Goal: Find contact information: Find contact information

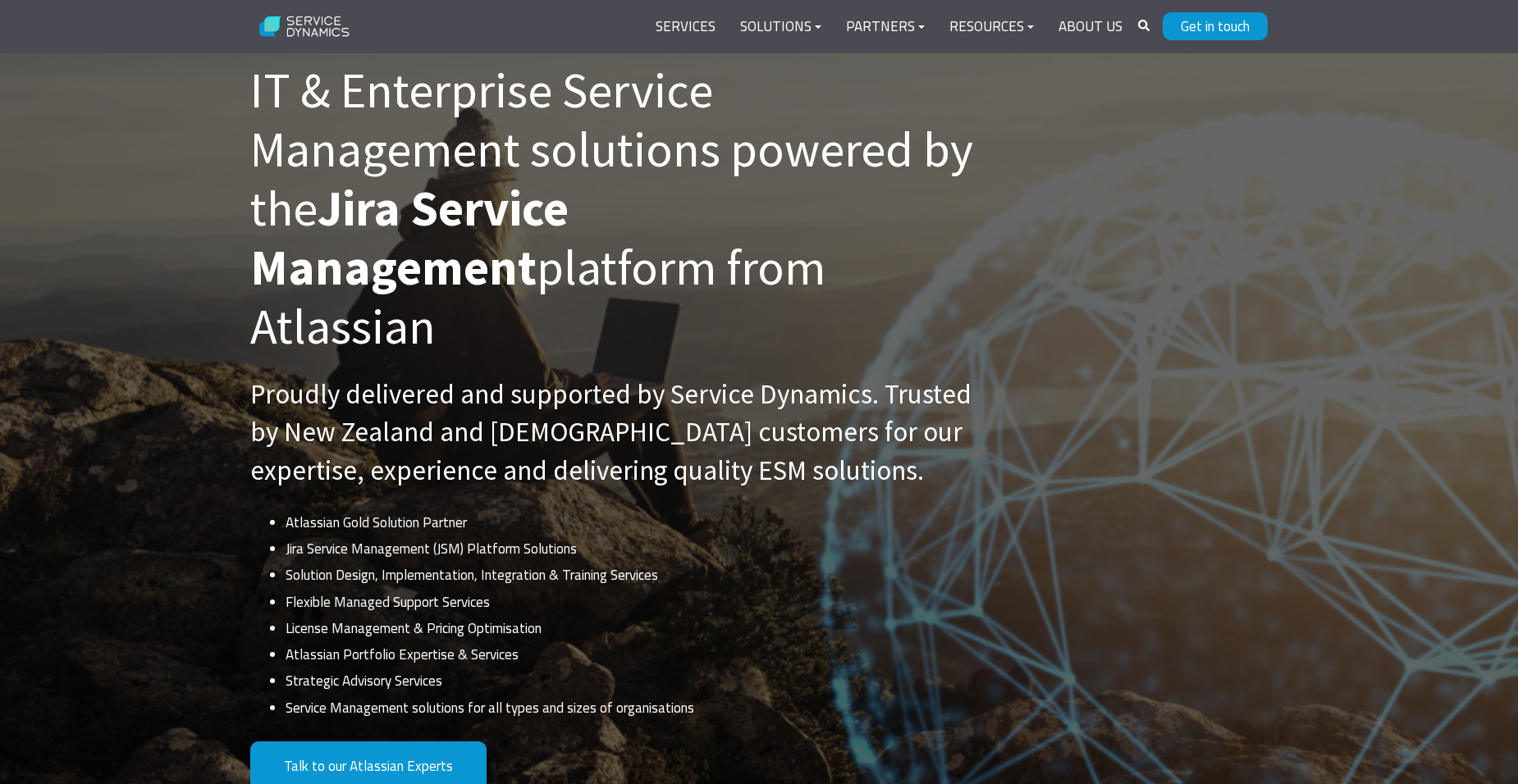
scroll to position [164, 0]
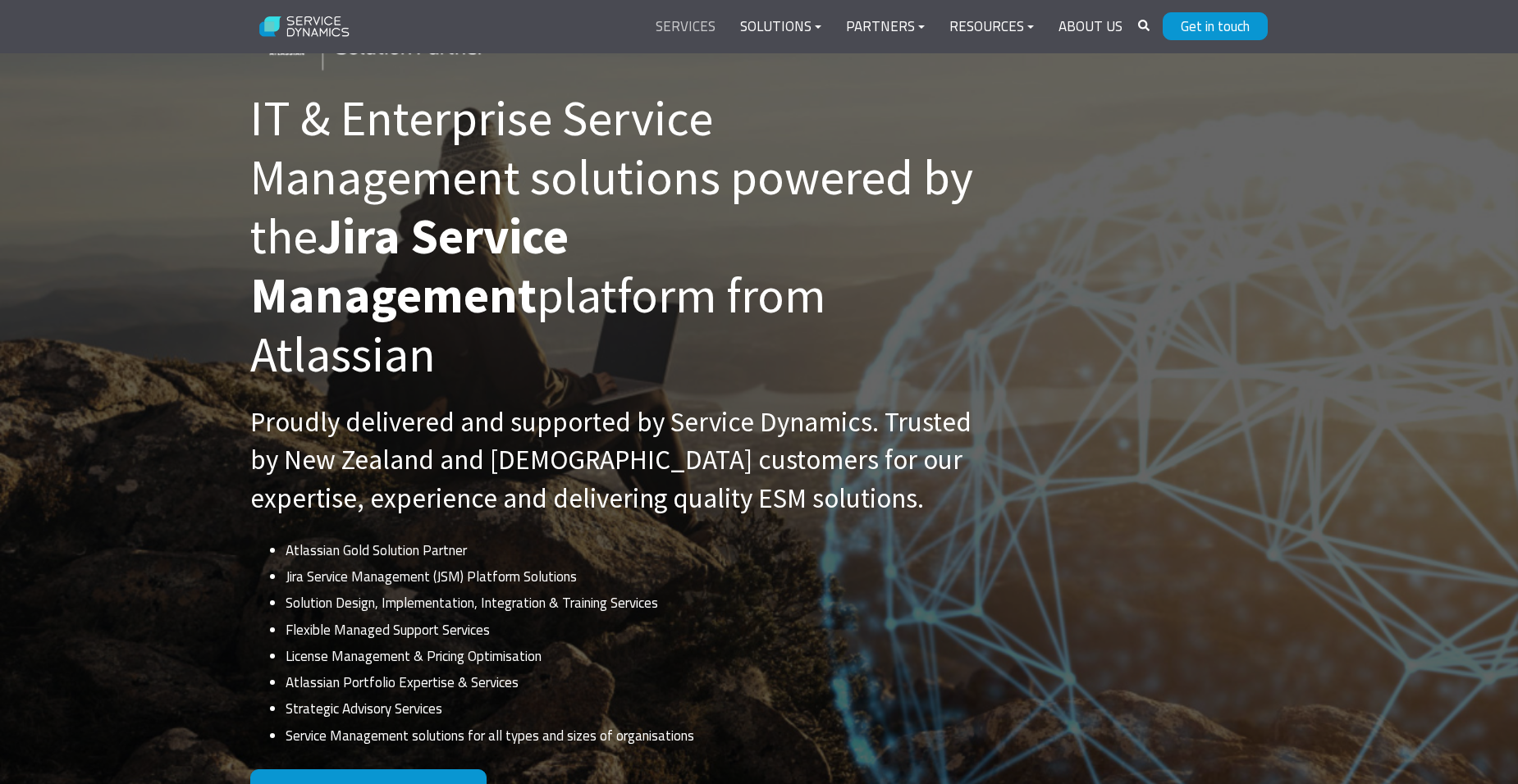
click at [706, 29] on link "Services" at bounding box center [685, 27] width 85 height 39
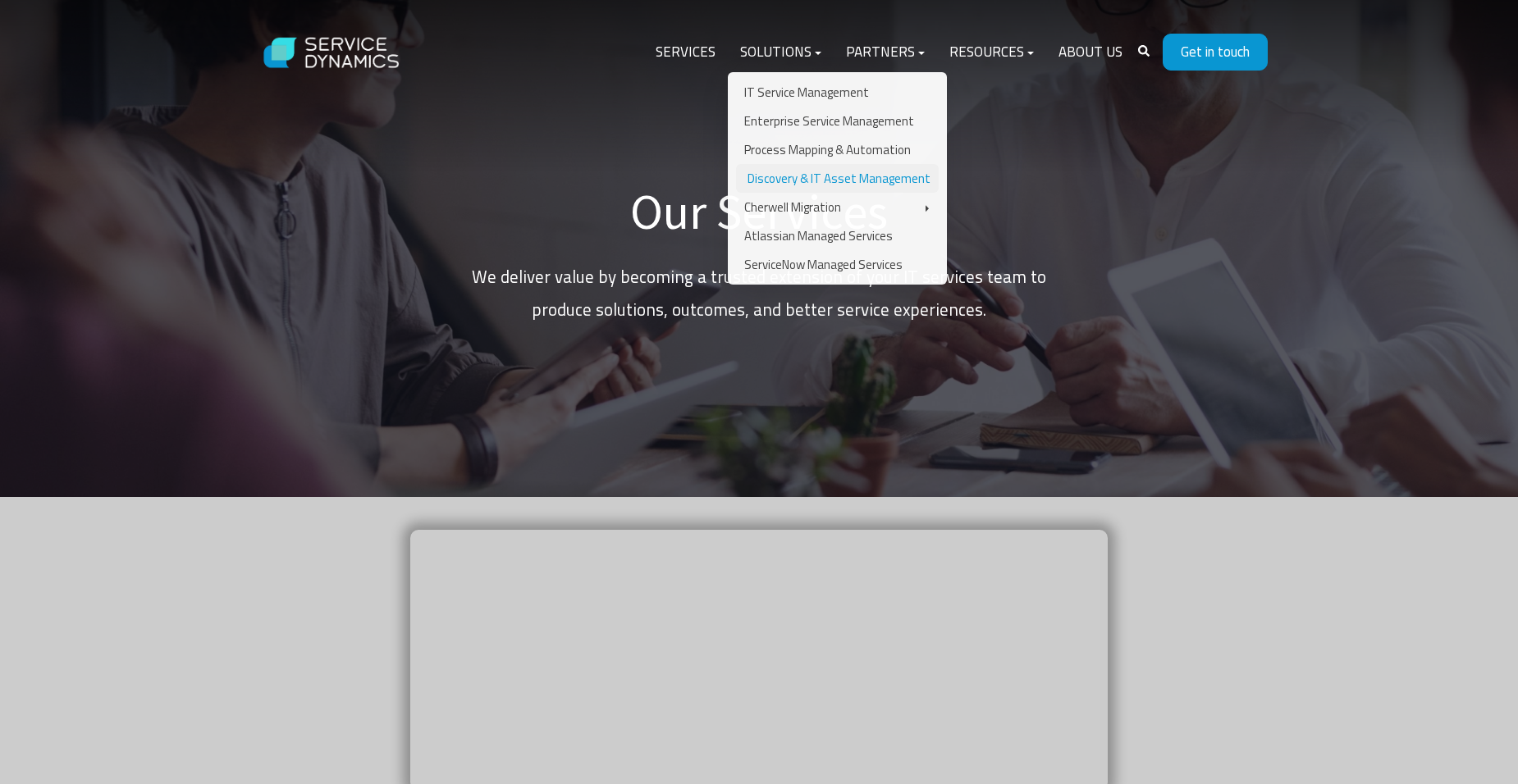
click at [850, 179] on link "Discovery & IT Asset Management" at bounding box center [837, 177] width 203 height 28
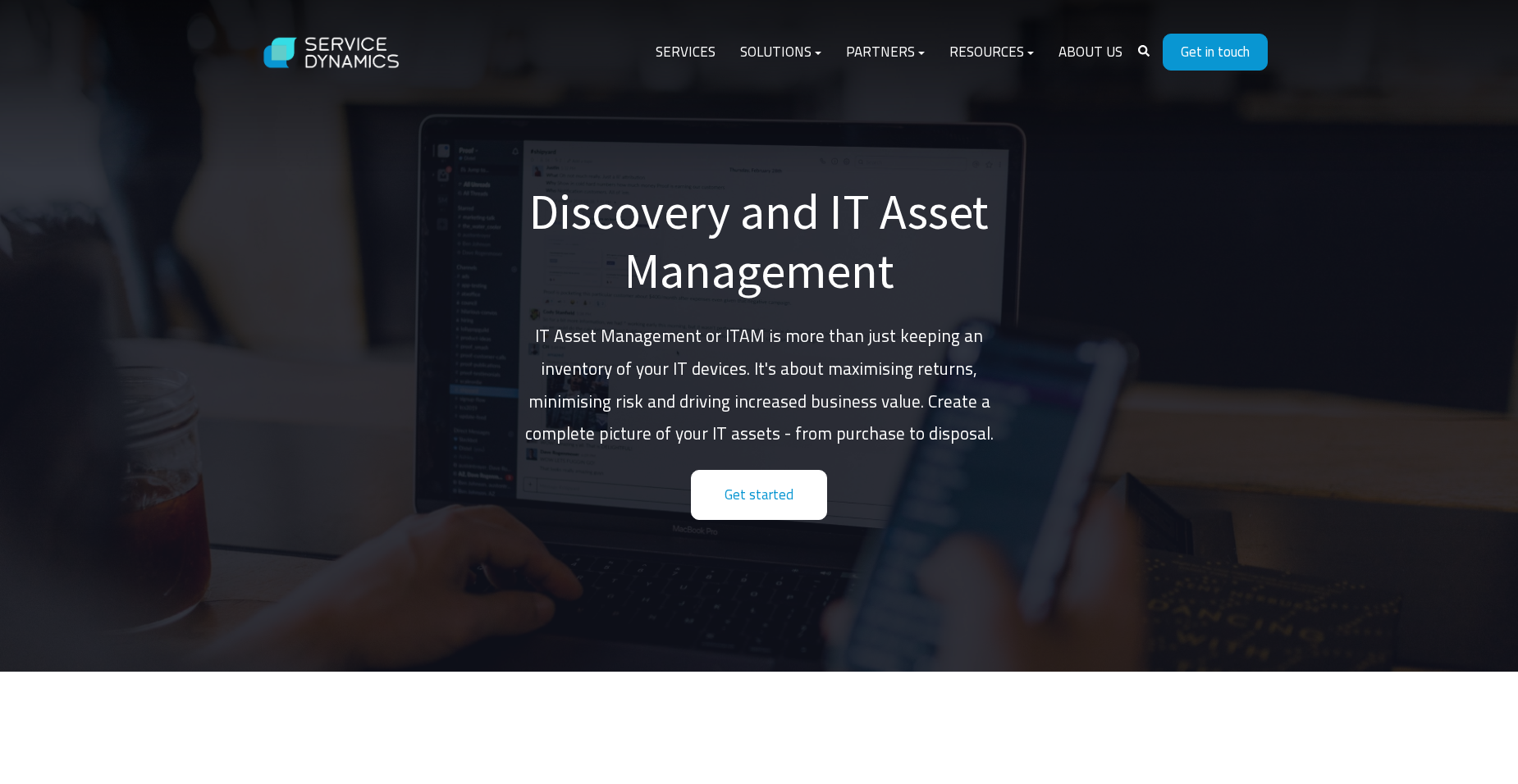
click at [745, 496] on link "Get started" at bounding box center [759, 494] width 137 height 50
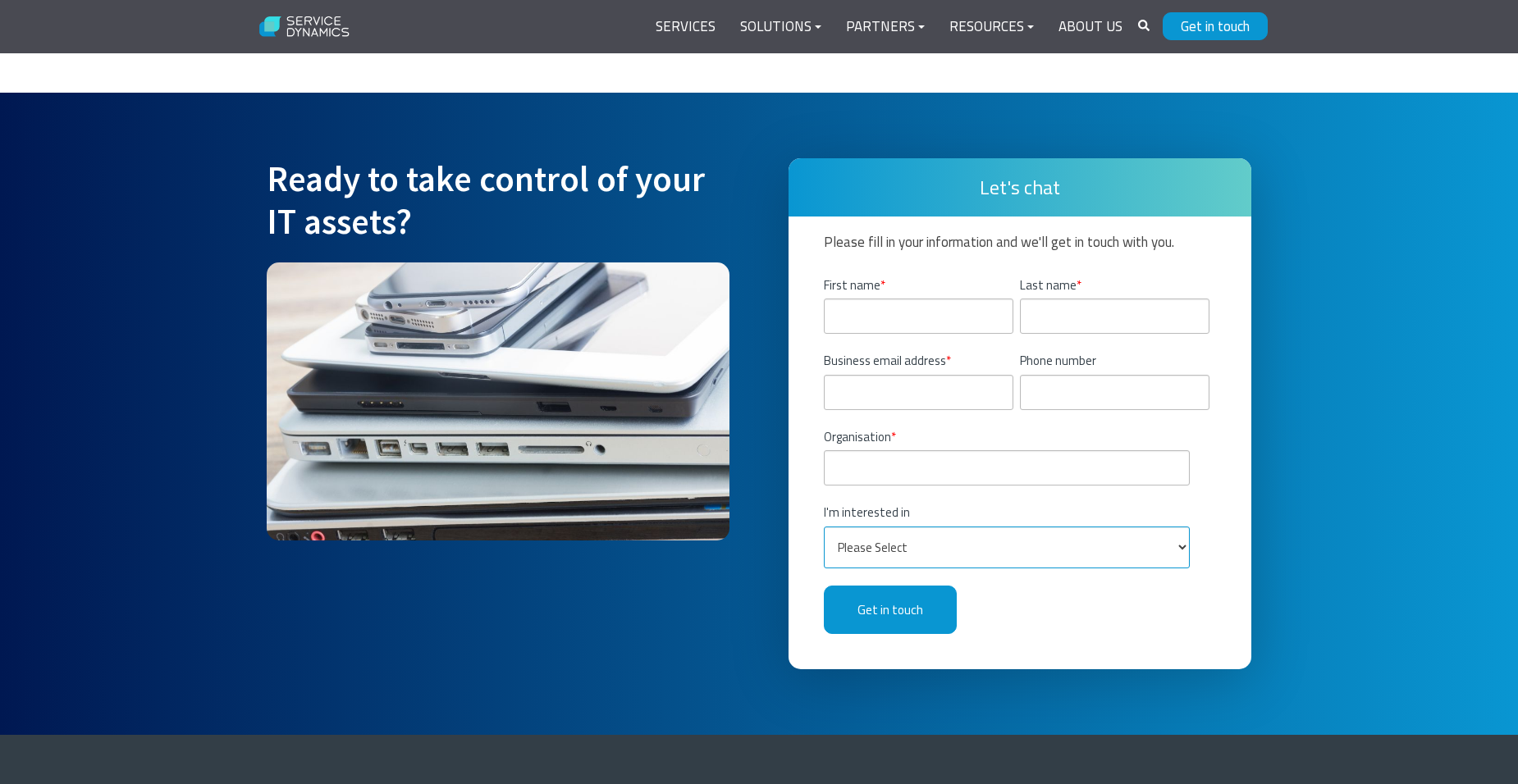
click at [1181, 527] on select "Please Select IT Service Management Discovery and IT Asset Management Enterpris…" at bounding box center [1007, 547] width 367 height 42
click at [1255, 447] on div "Let's chat Please fill in your information and we'll get in touch with you. Fir…" at bounding box center [1019, 413] width 496 height 511
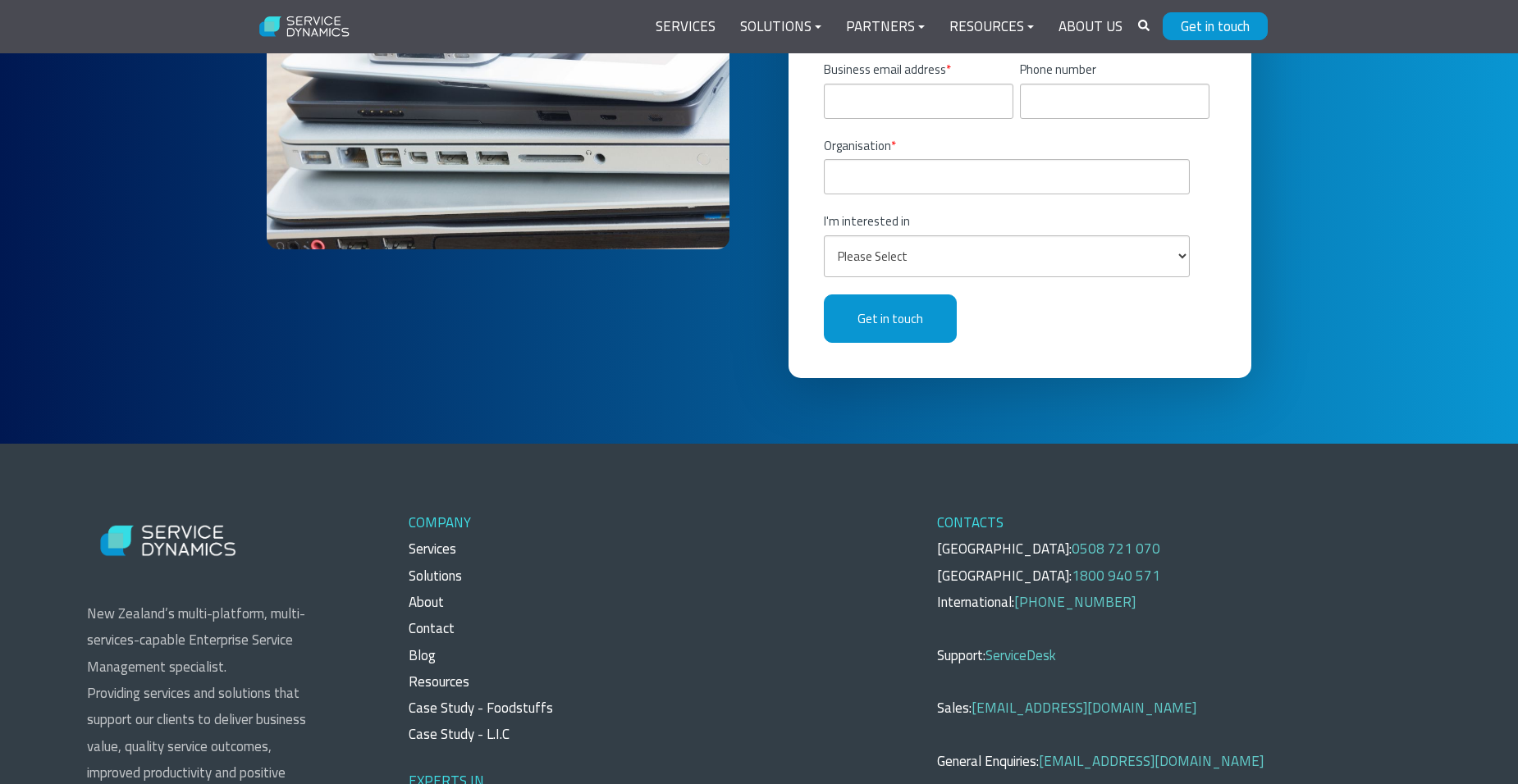
scroll to position [4505, 0]
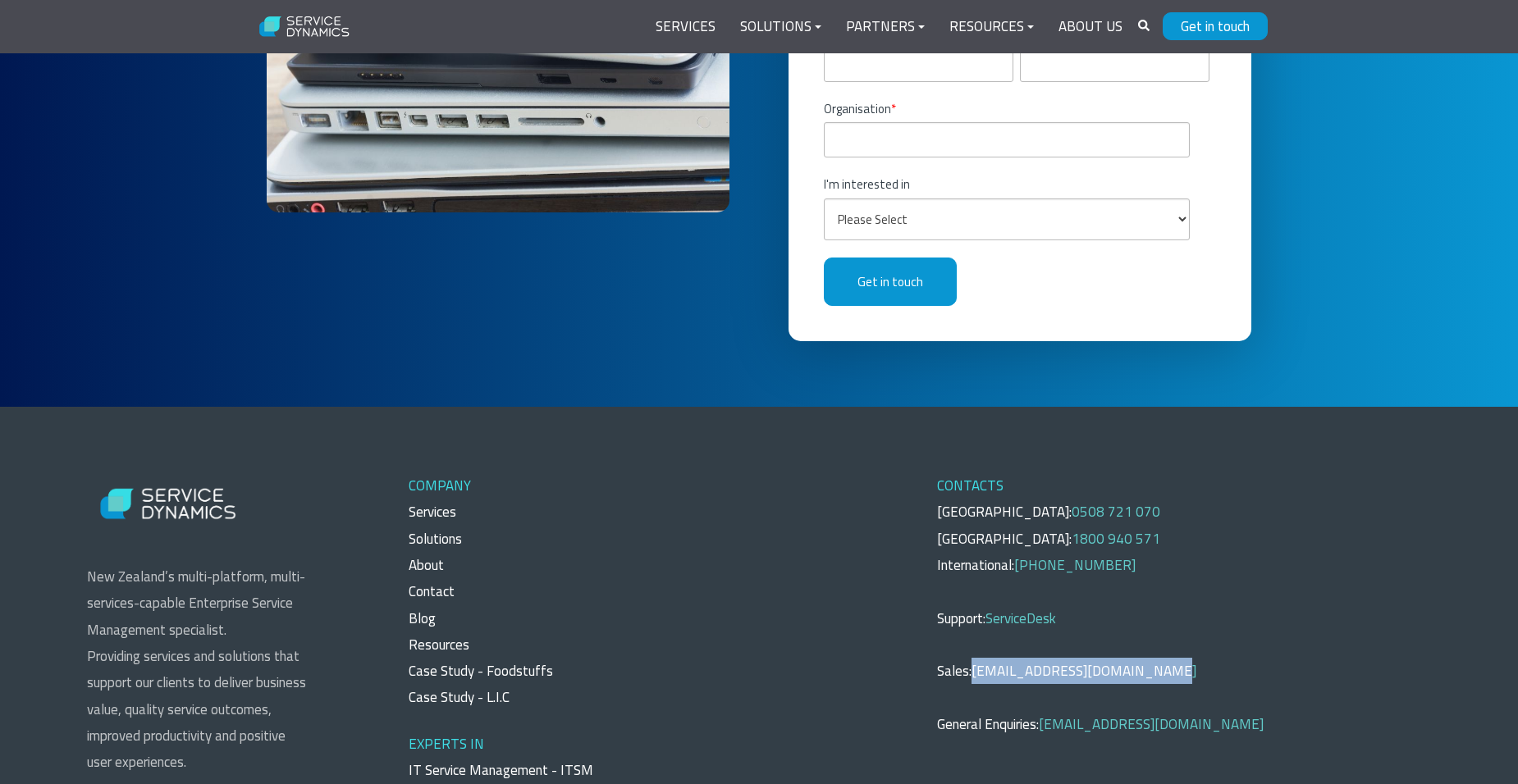
drag, startPoint x: 1154, startPoint y: 579, endPoint x: 977, endPoint y: 586, distance: 177.1
click at [977, 586] on p "CONTACTS [GEOGRAPHIC_DATA]: 0508 721 070 [GEOGRAPHIC_DATA]: 1800 940 571 Intern…" at bounding box center [1184, 605] width 494 height 265
copy link "[EMAIL_ADDRESS][DOMAIN_NAME]"
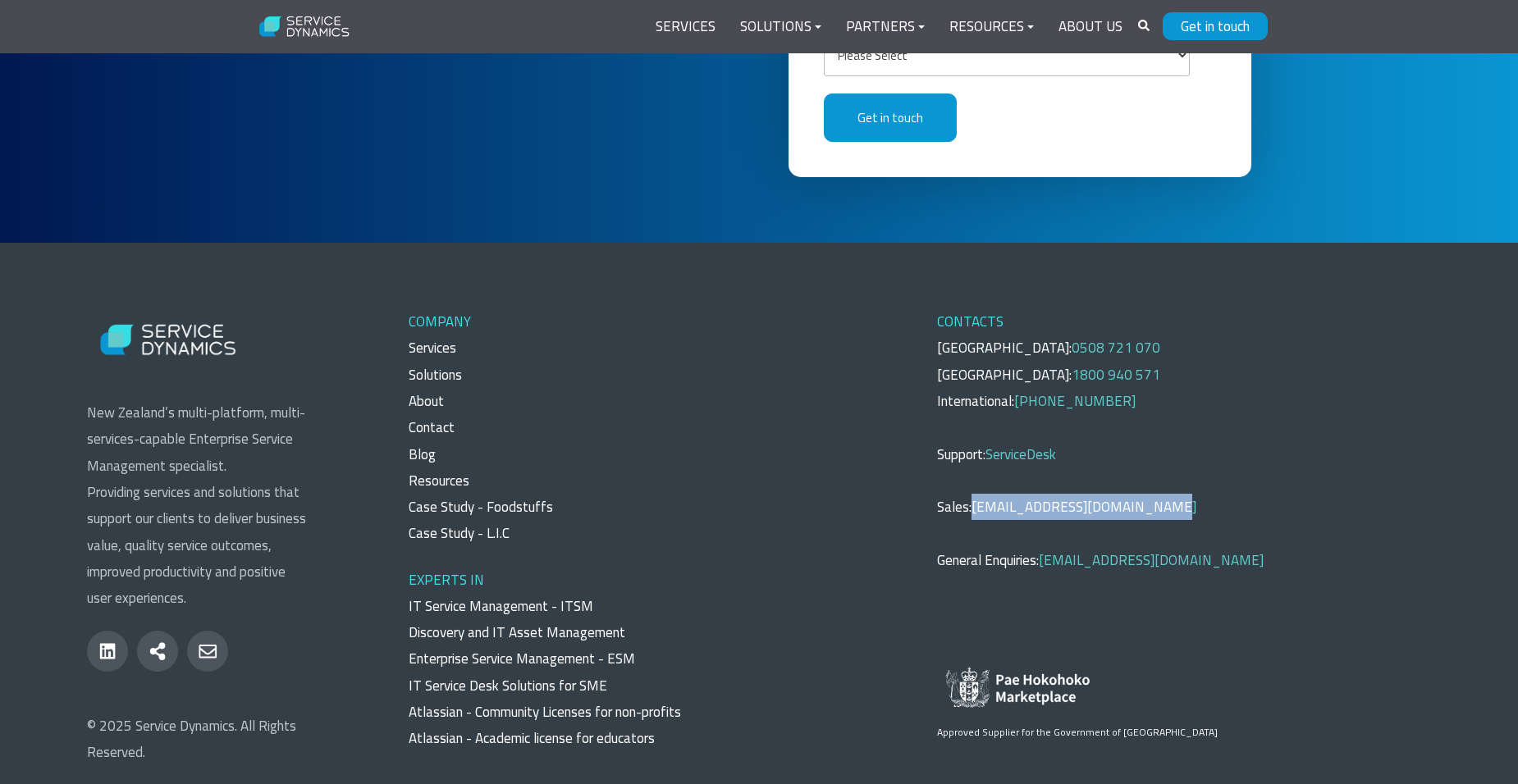
scroll to position [4683, 0]
